Goal: Task Accomplishment & Management: Manage account settings

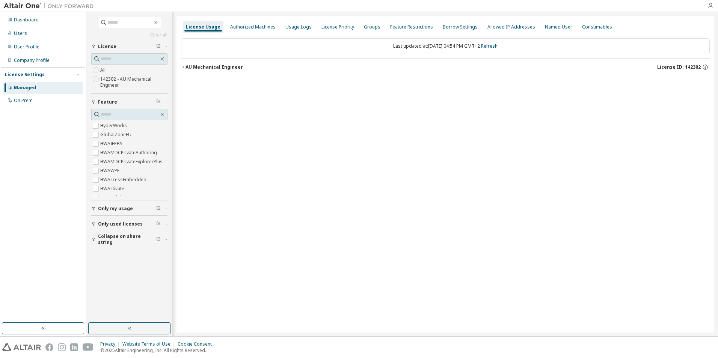
click at [708, 4] on icon "button" at bounding box center [711, 6] width 6 height 6
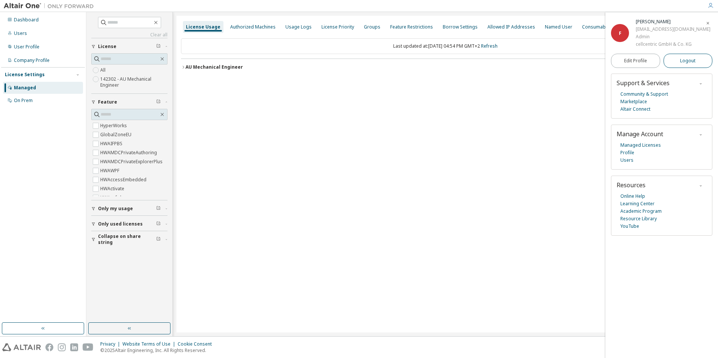
click at [687, 57] on span "Logout" at bounding box center [687, 61] width 15 height 8
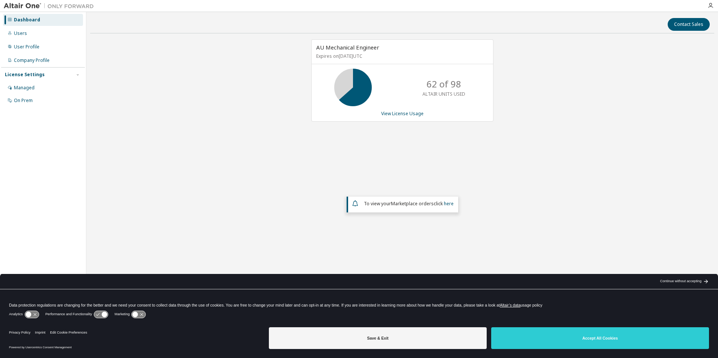
click at [230, 2] on div at bounding box center [401, 6] width 606 height 12
